Goal: Task Accomplishment & Management: Use online tool/utility

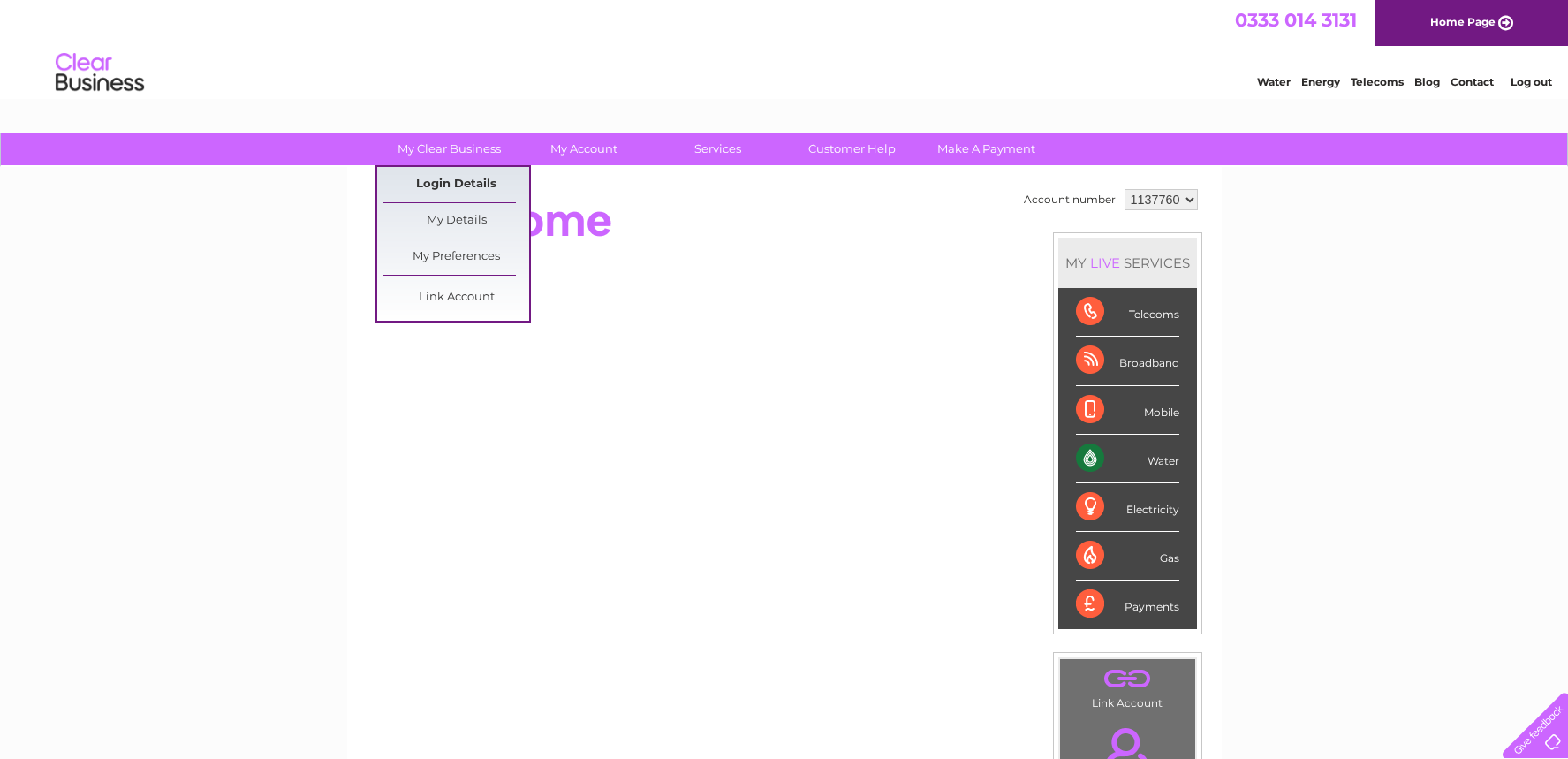
click at [1451, 89] on link "Login Details" at bounding box center [1472, 79] width 43 height 18
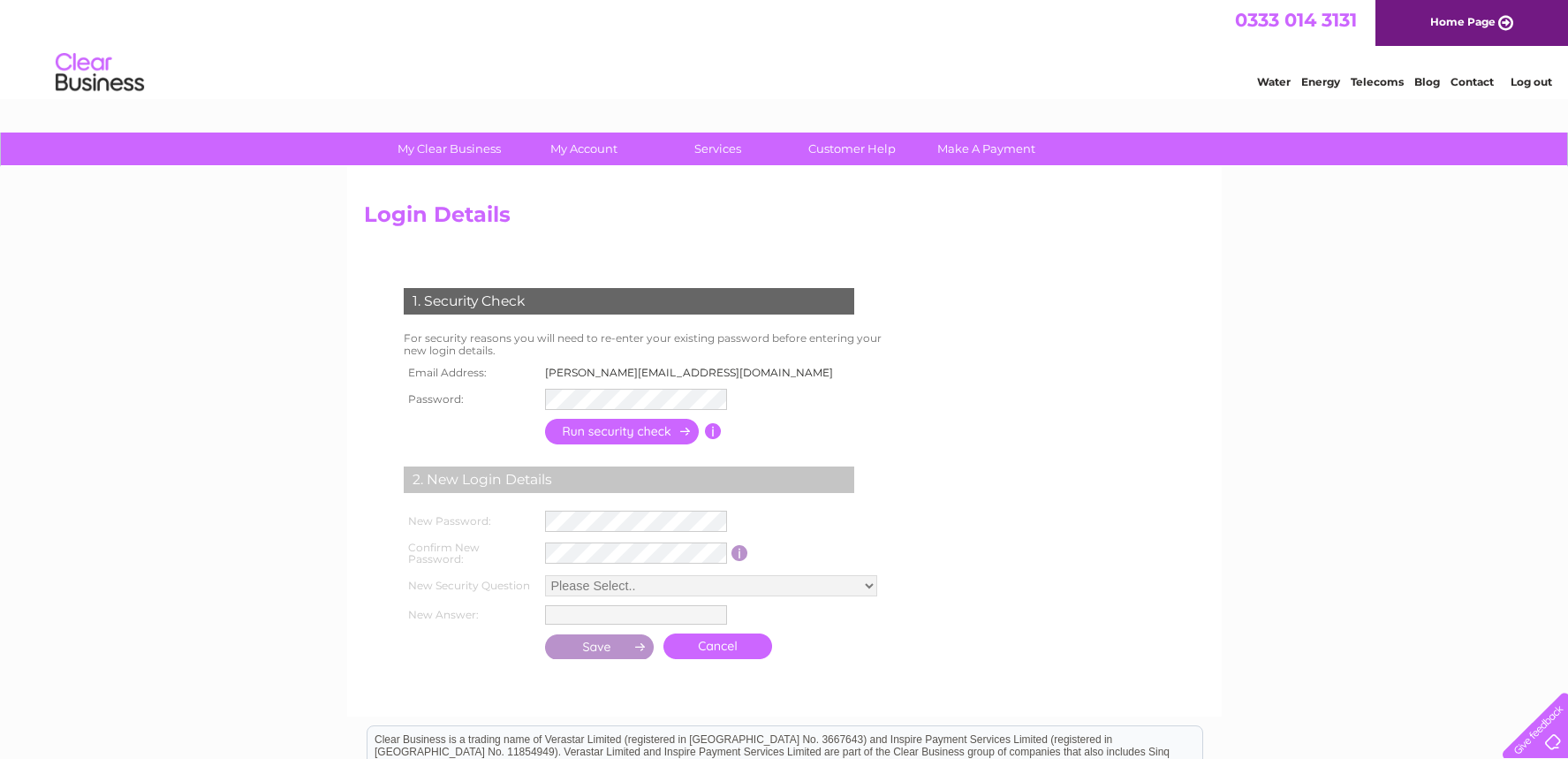
click at [609, 430] on input "button" at bounding box center [623, 431] width 155 height 25
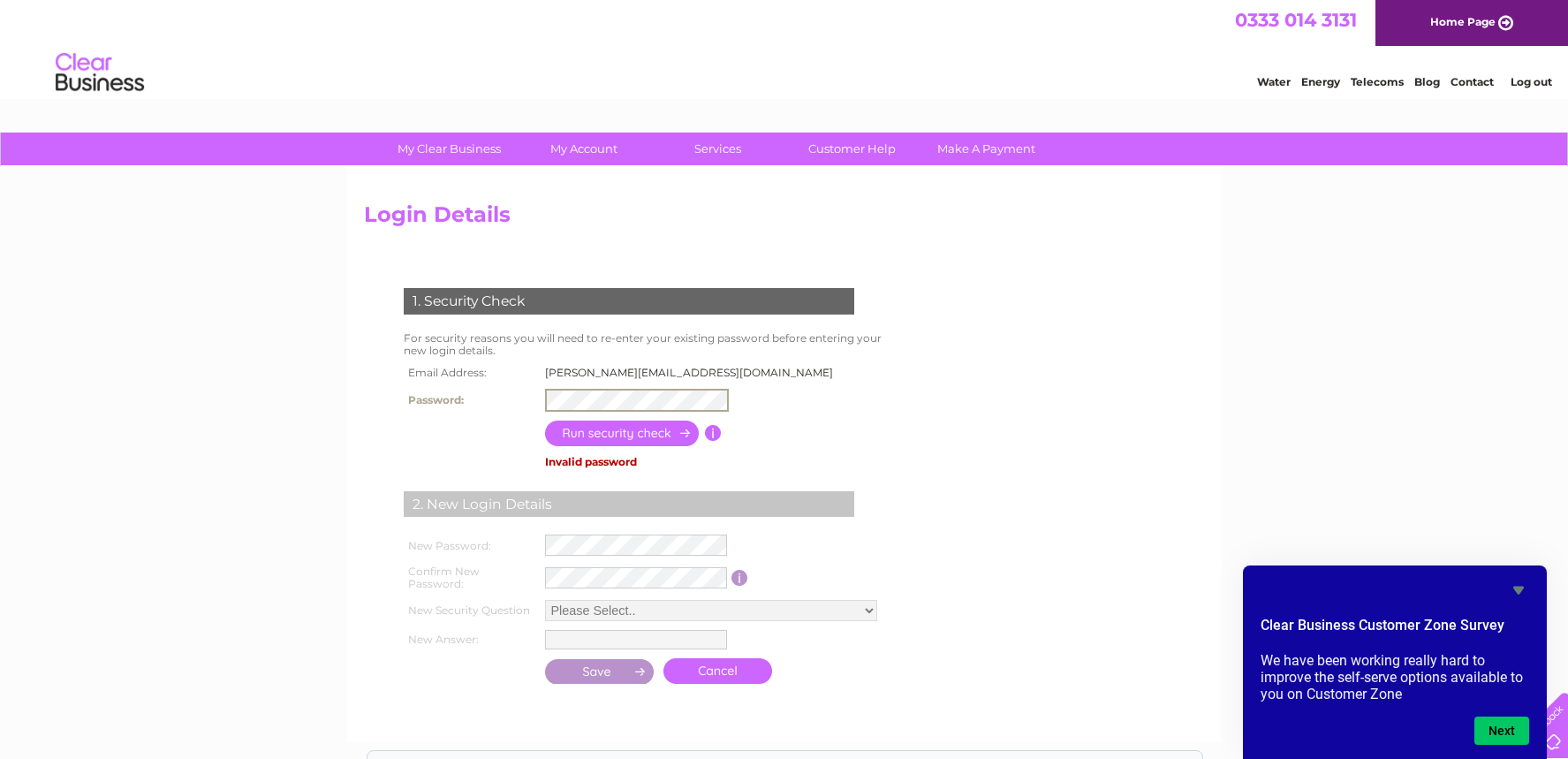
click at [616, 425] on input "button" at bounding box center [623, 433] width 155 height 25
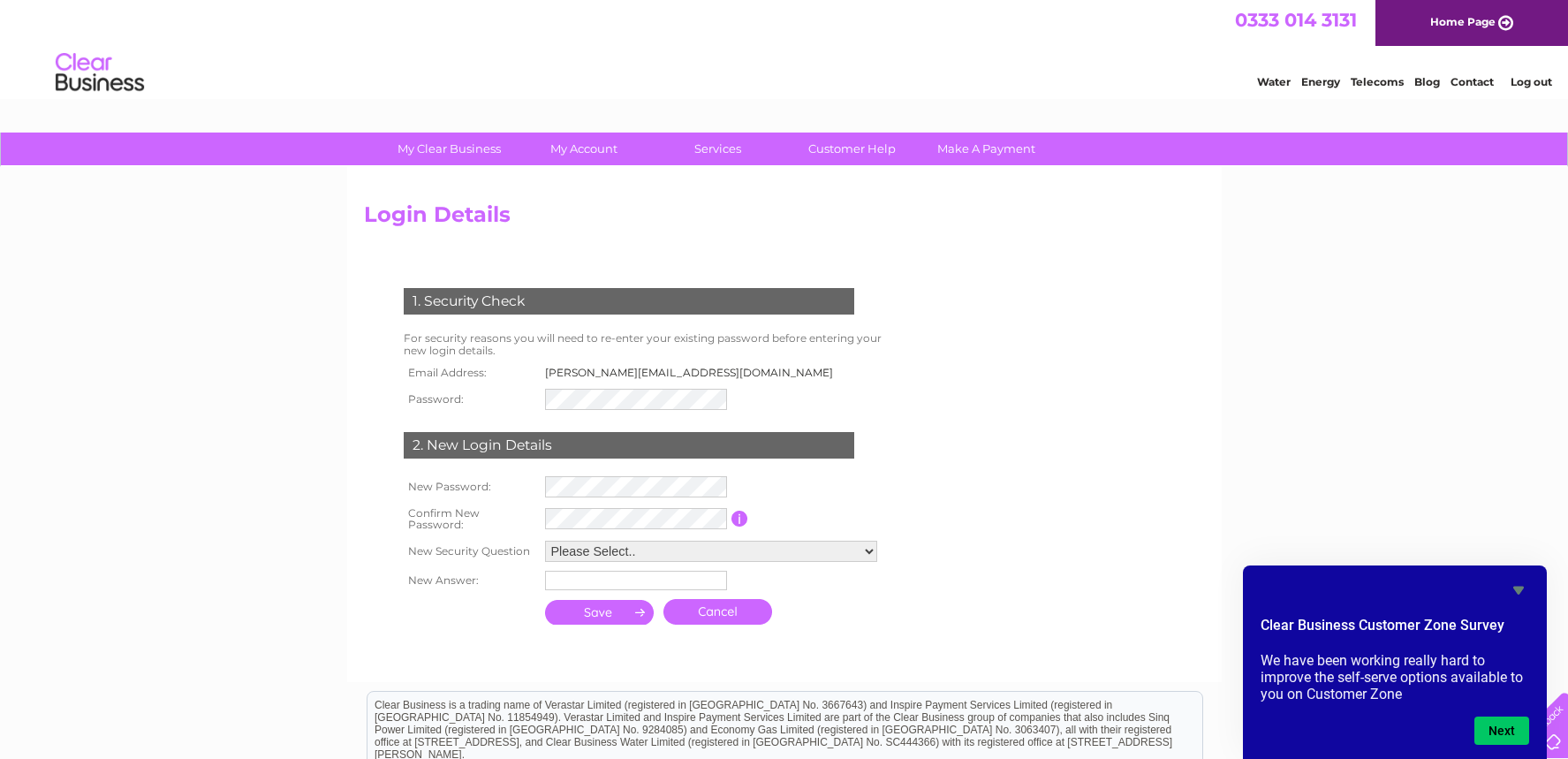
click at [730, 612] on link "Cancel" at bounding box center [717, 612] width 108 height 25
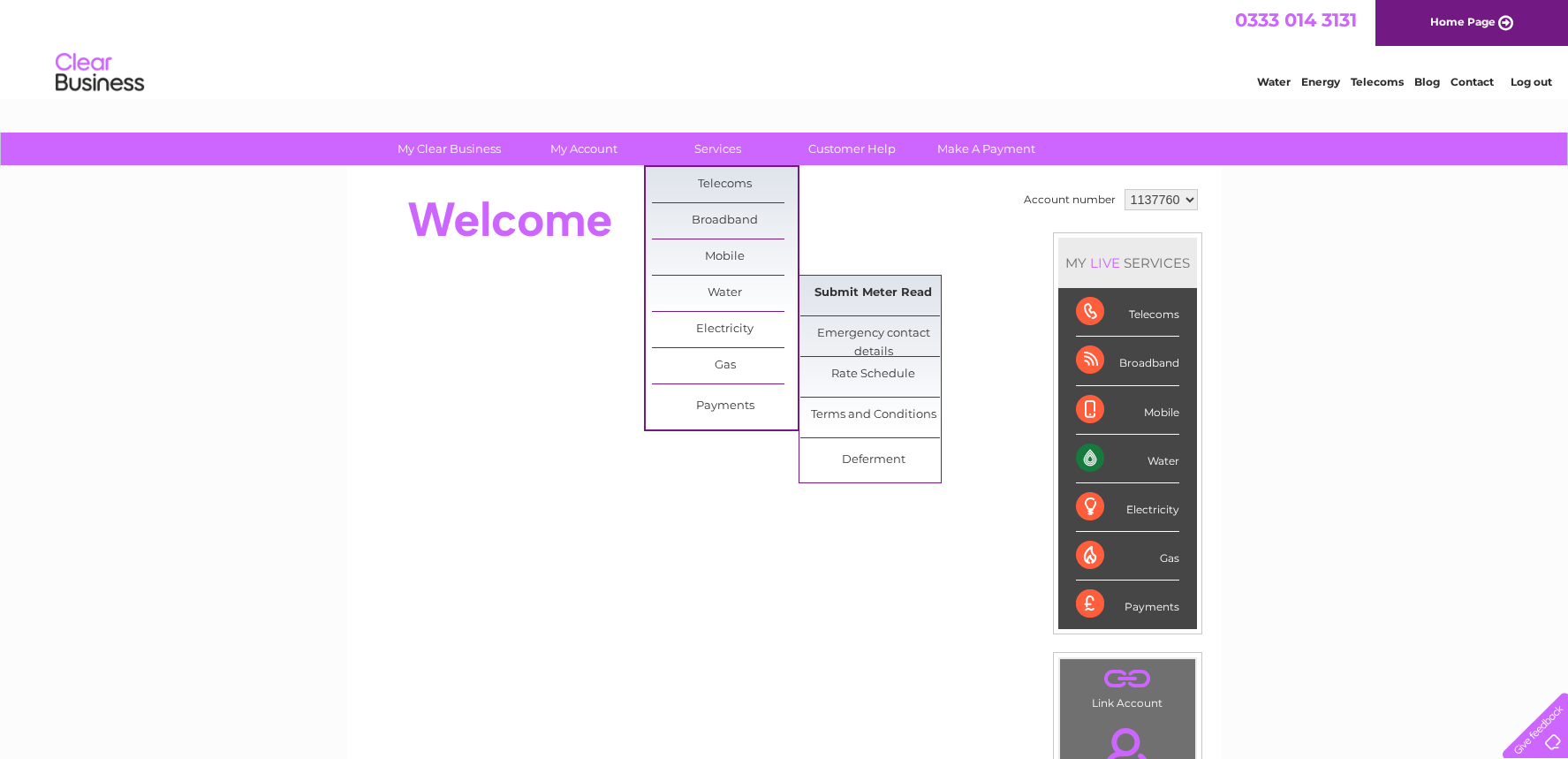
click at [863, 299] on link "Submit Meter Read" at bounding box center [872, 294] width 145 height 35
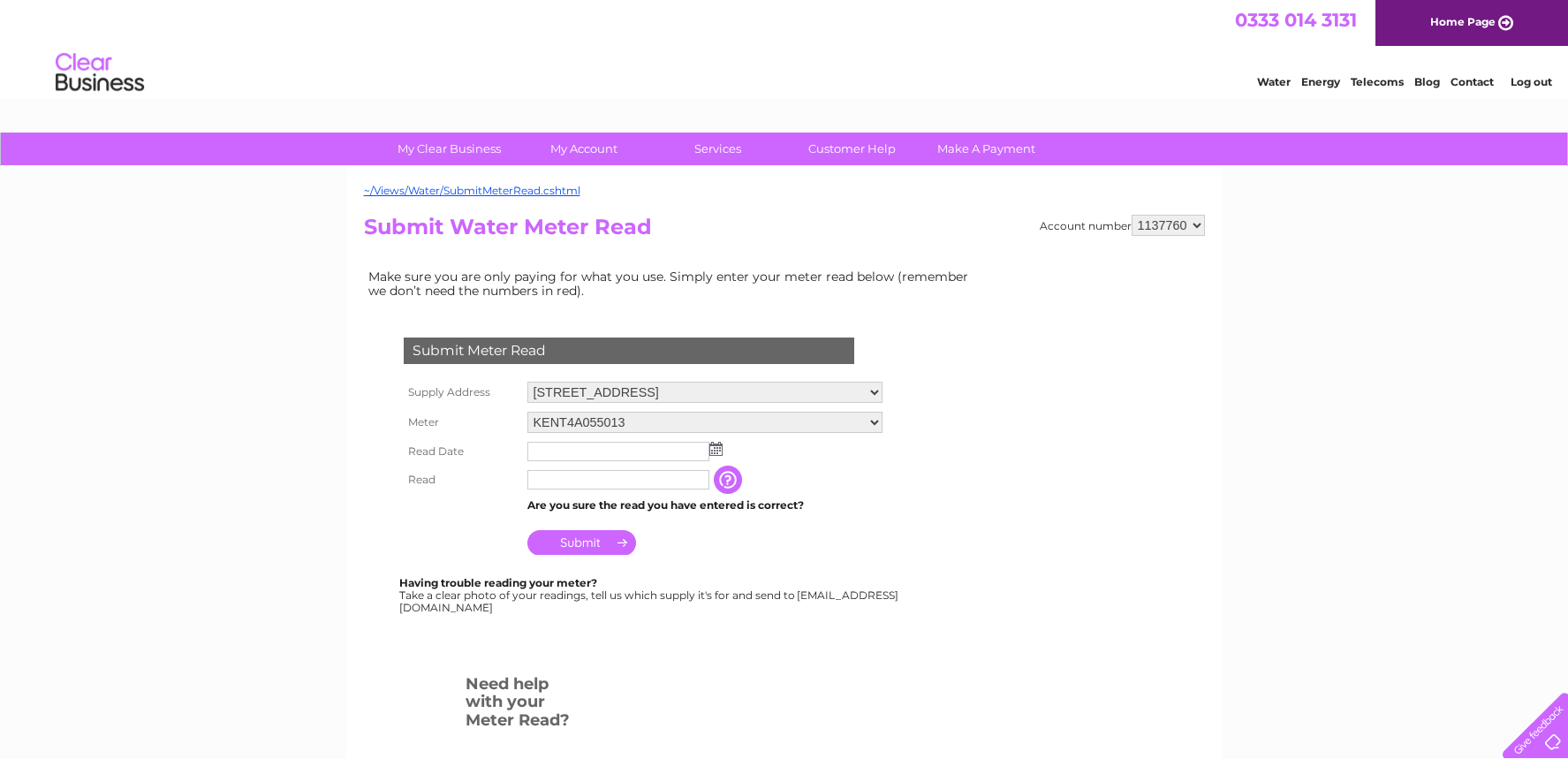
click at [715, 453] on img at bounding box center [716, 449] width 14 height 14
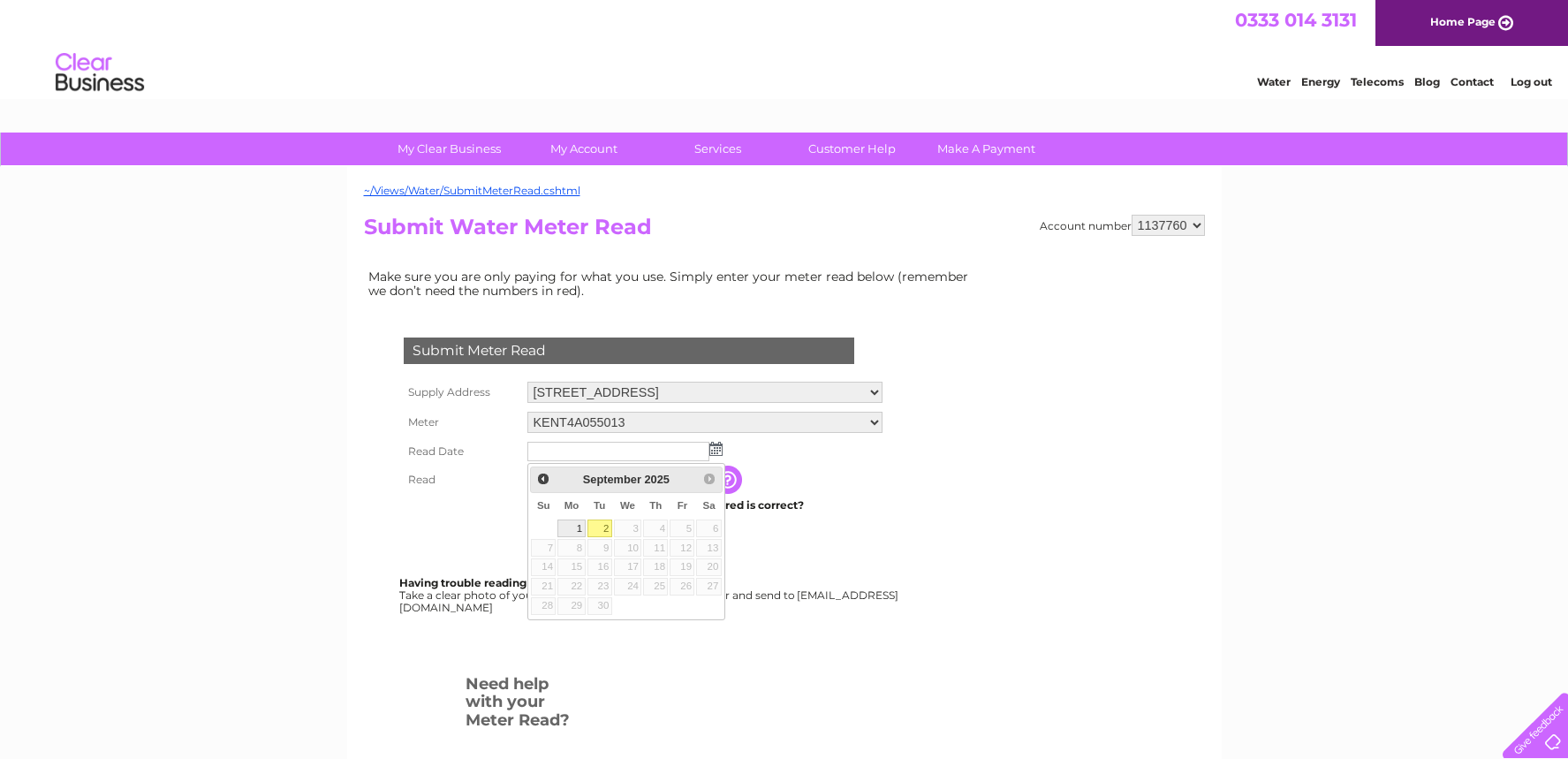
click at [578, 529] on link "1" at bounding box center [571, 528] width 27 height 18
type input "2025/09/01"
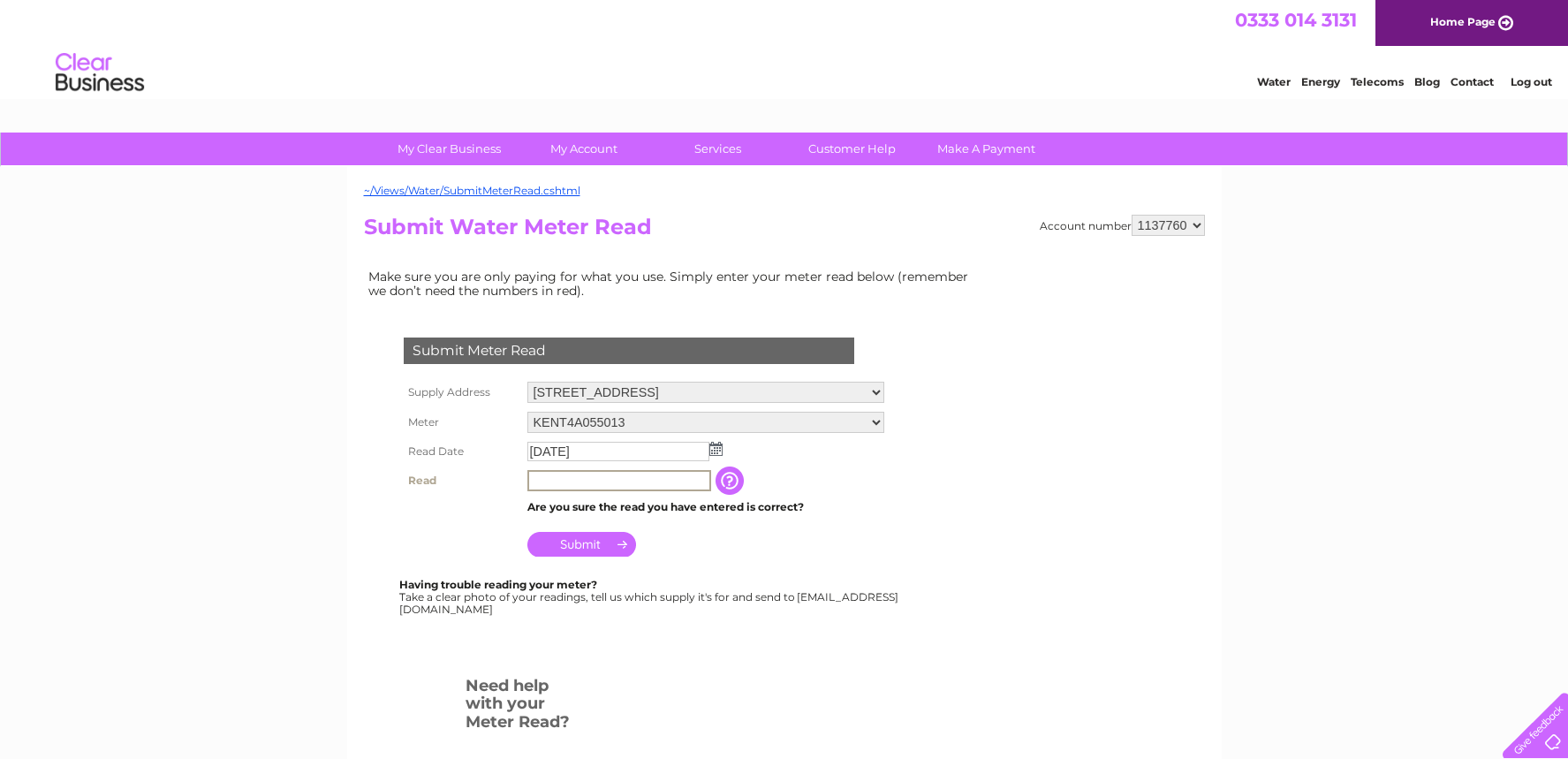
click at [584, 483] on input "text" at bounding box center [620, 481] width 183 height 21
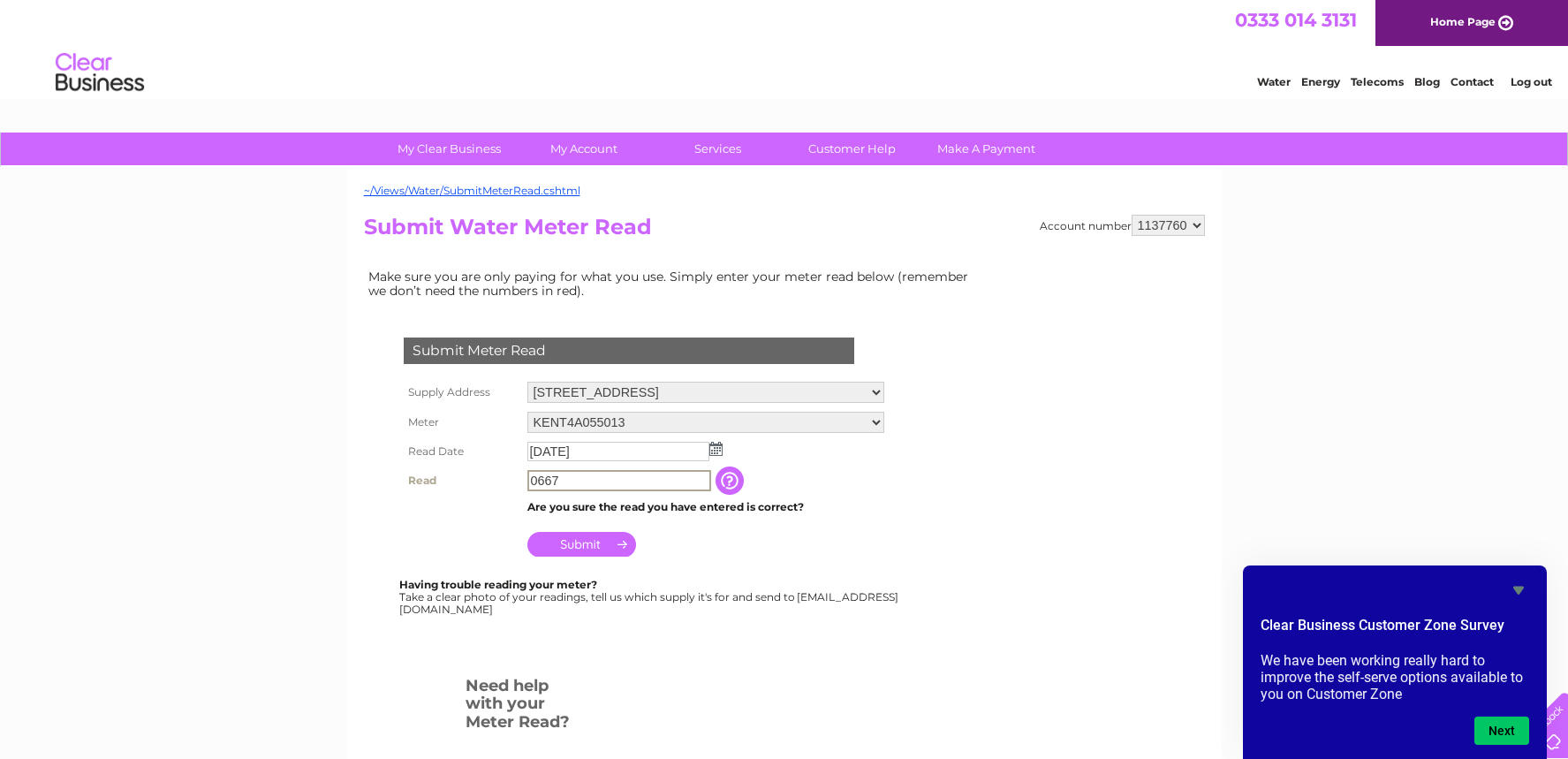
type input "0667"
click at [583, 548] on input "Submit" at bounding box center [582, 543] width 108 height 24
